Goal: Find specific page/section: Find specific page/section

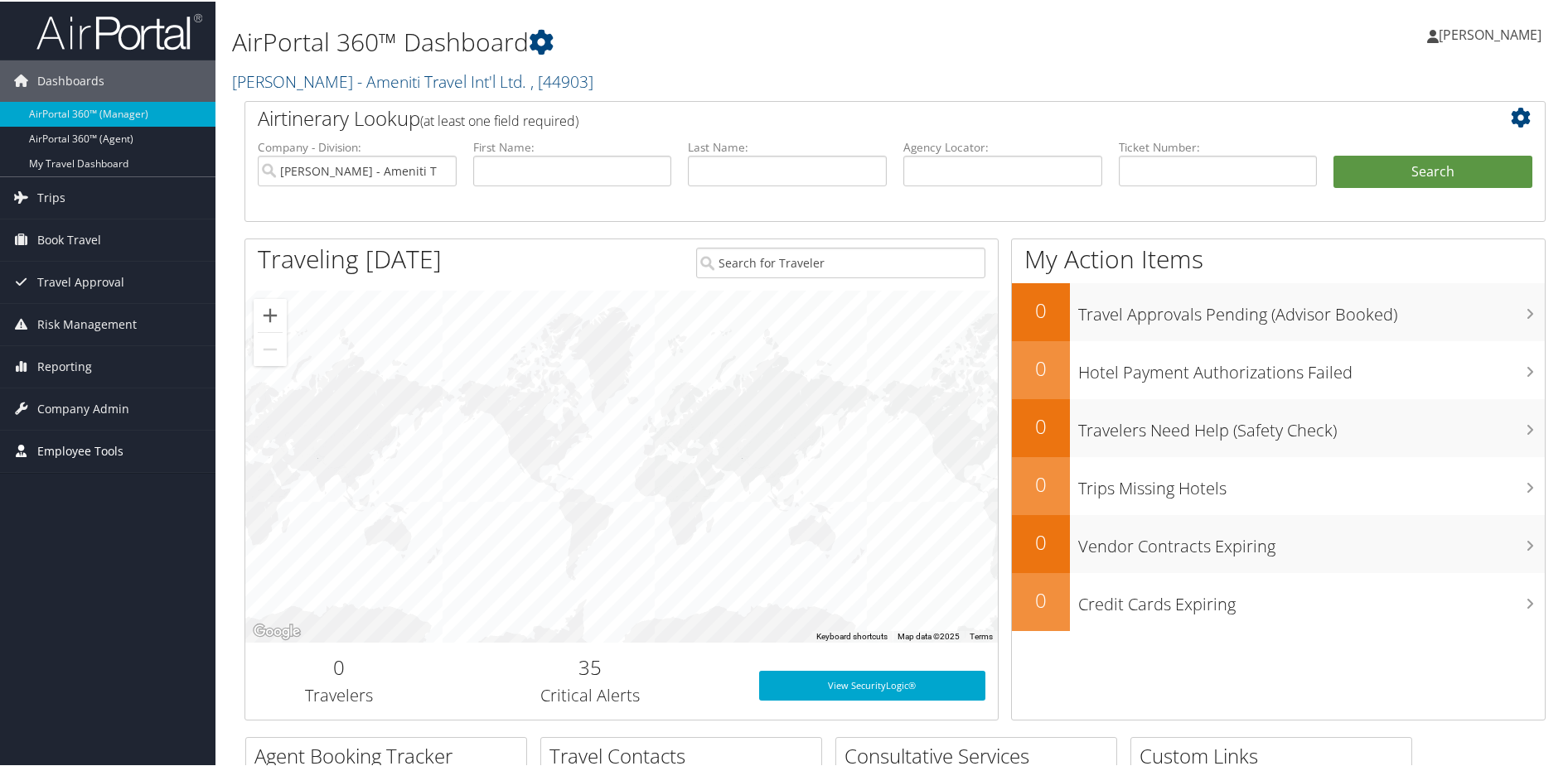
click at [71, 447] on span "Employee Tools" at bounding box center [80, 449] width 86 height 42
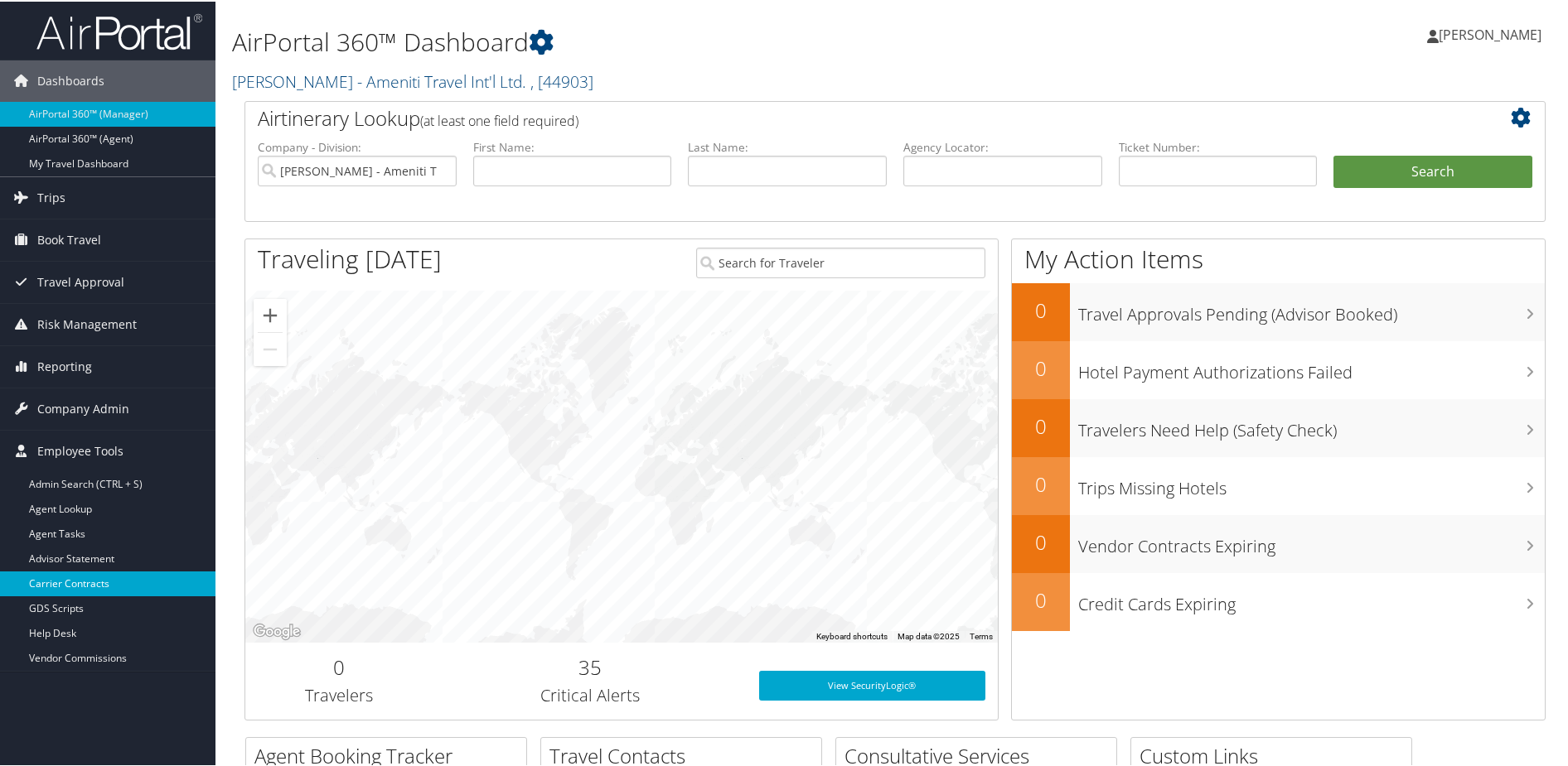
click at [97, 579] on link "Carrier Contracts" at bounding box center [107, 582] width 215 height 25
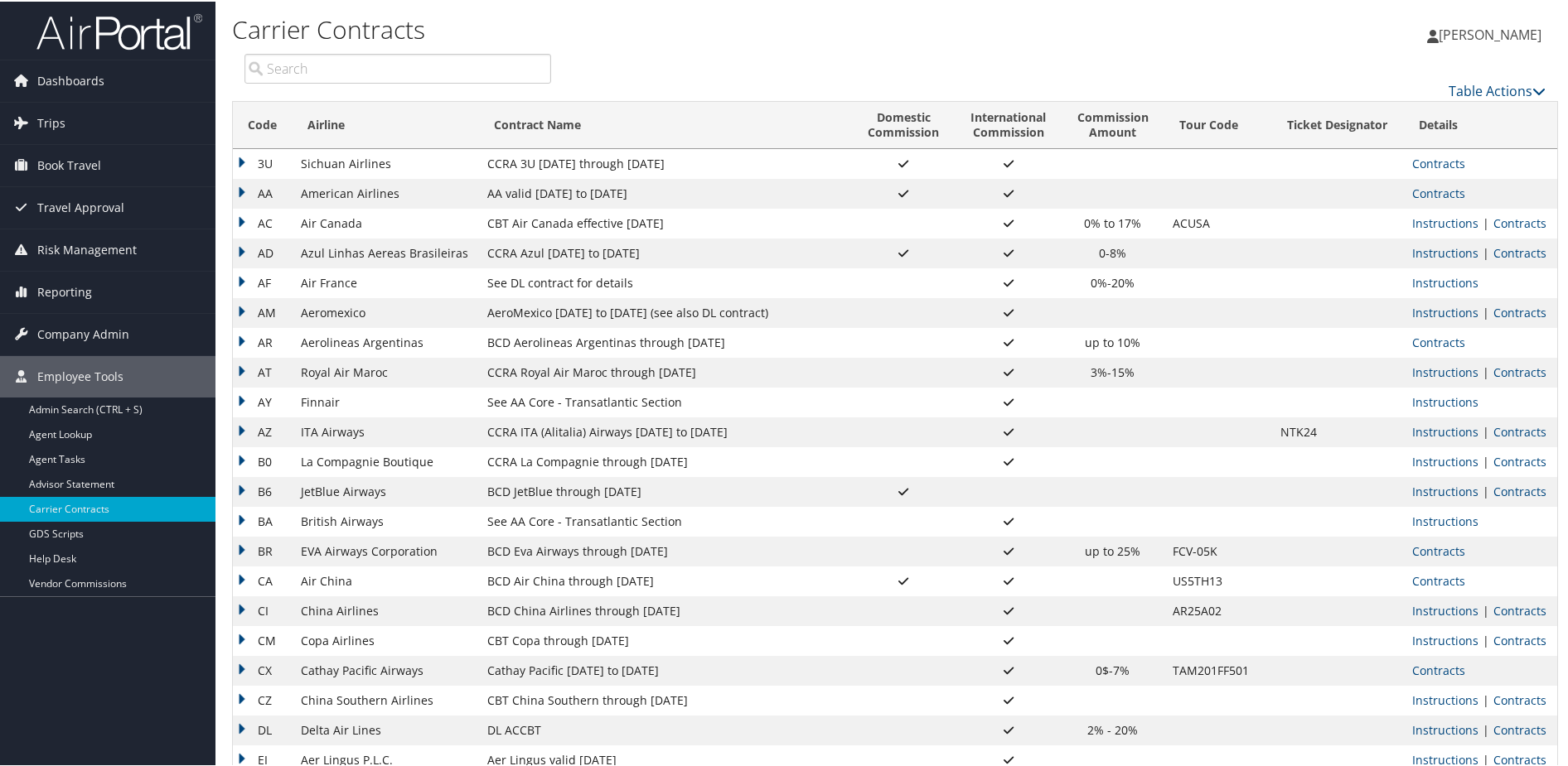
click at [325, 68] on input "search" at bounding box center [398, 67] width 307 height 30
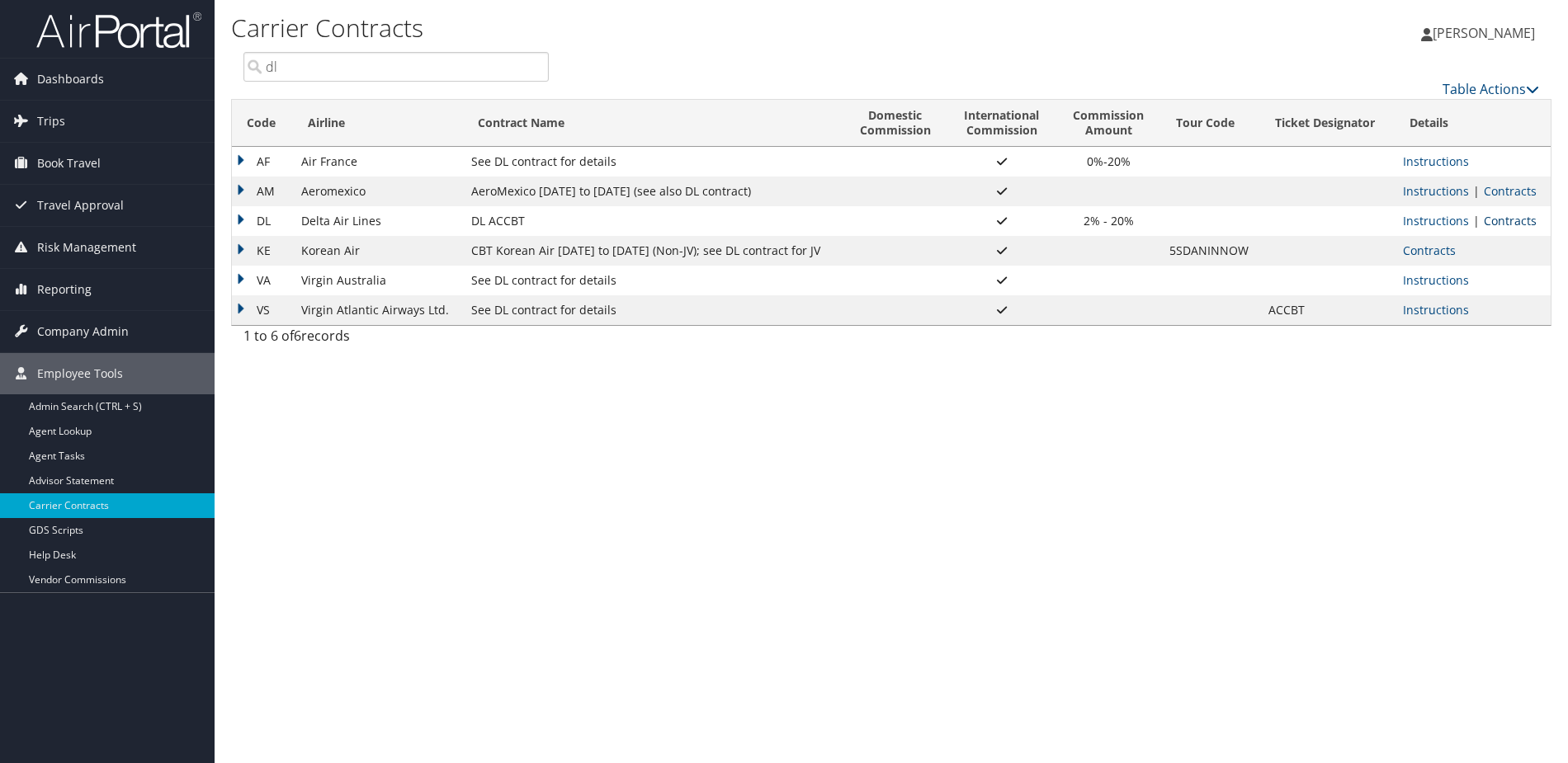
type input "dl"
click at [1518, 215] on link "Contracts" at bounding box center [1510, 220] width 52 height 16
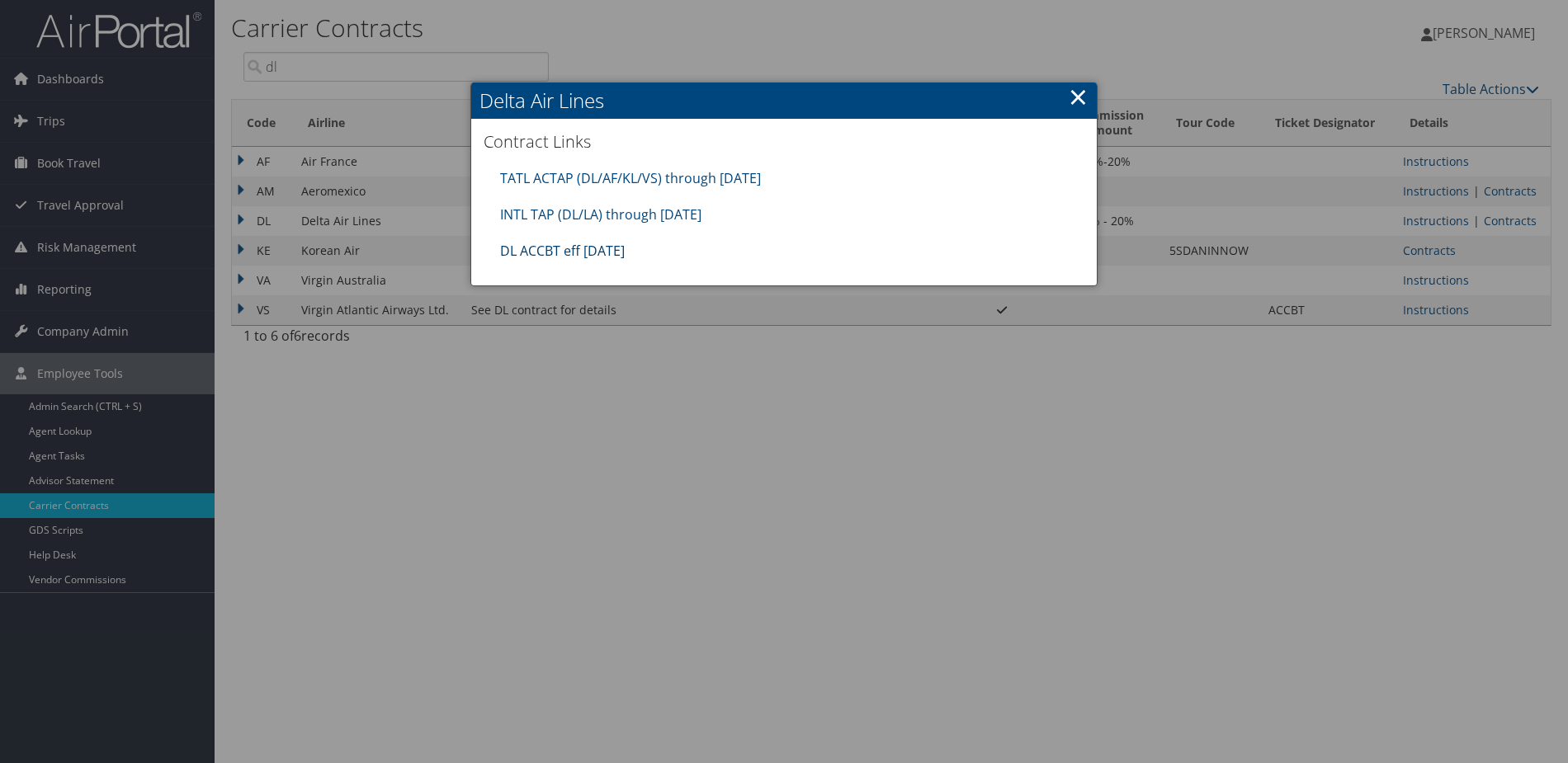
click at [551, 246] on link "DL ACCBT eff Aug 2025" at bounding box center [562, 251] width 124 height 18
click at [1074, 102] on link "×" at bounding box center [1078, 97] width 19 height 33
